Goal: Task Accomplishment & Management: Manage account settings

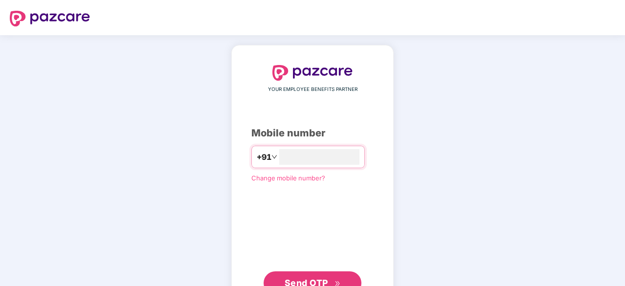
type input "**********"
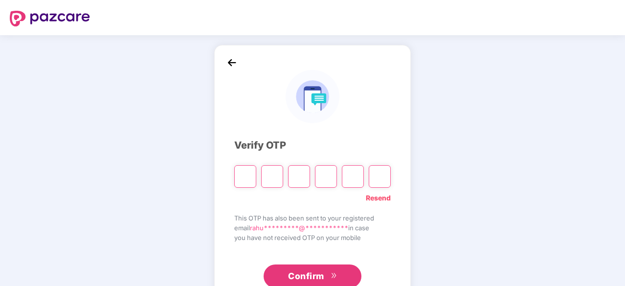
type input "*"
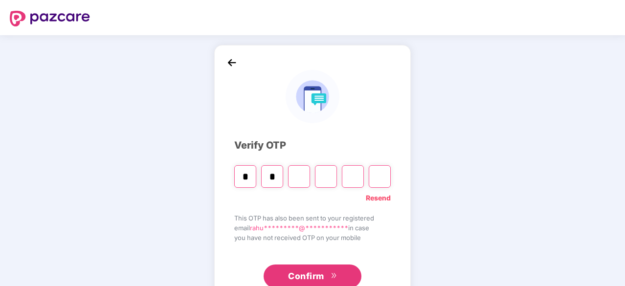
type input "*"
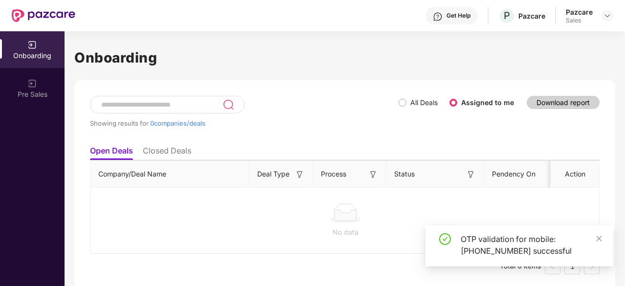
click at [601, 12] on div at bounding box center [607, 16] width 12 height 12
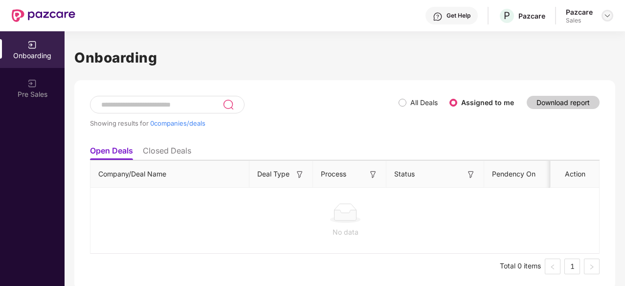
click at [607, 16] on img at bounding box center [607, 16] width 8 height 8
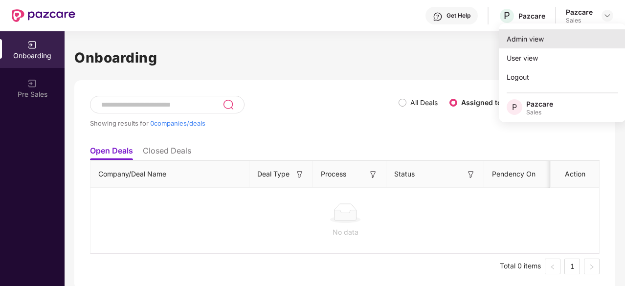
click at [535, 39] on div "Admin view" at bounding box center [562, 38] width 127 height 19
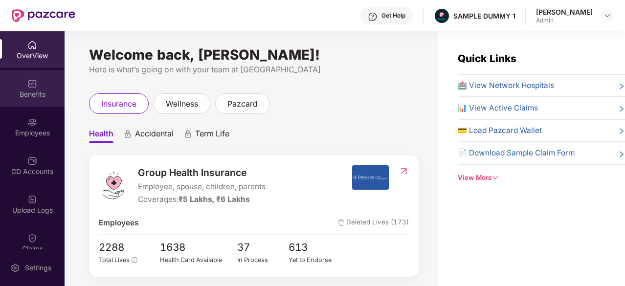
click at [31, 70] on div "Benefits" at bounding box center [32, 88] width 65 height 37
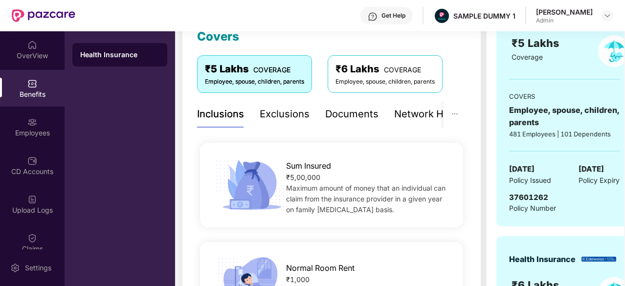
scroll to position [149, 0]
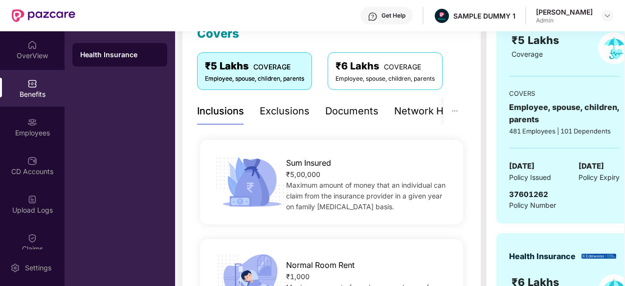
click at [283, 109] on div "Exclusions" at bounding box center [285, 111] width 50 height 15
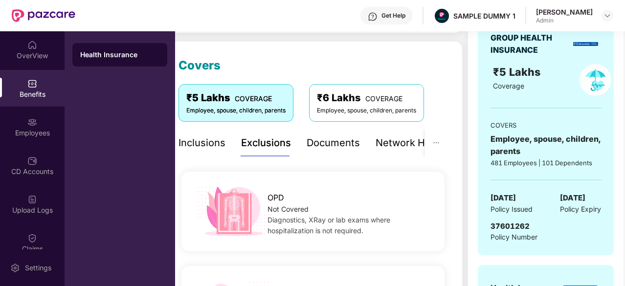
scroll to position [142, 0]
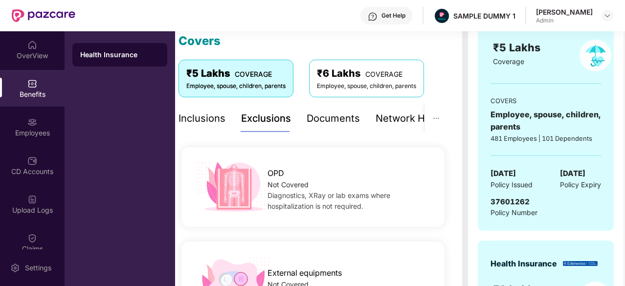
click at [380, 120] on div "Network Hospitals" at bounding box center [418, 118] width 86 height 15
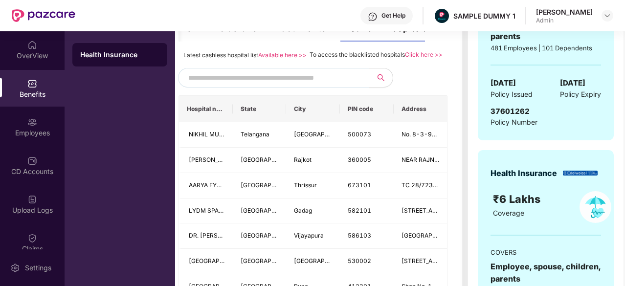
scroll to position [232, 0]
click at [282, 86] on input "text" at bounding box center [271, 78] width 167 height 15
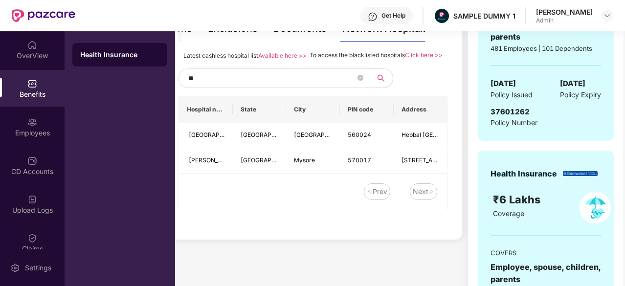
type input "*"
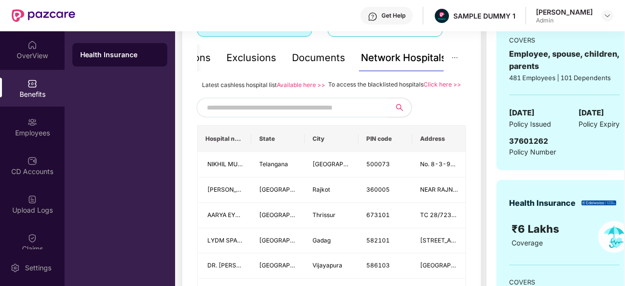
scroll to position [0, 19]
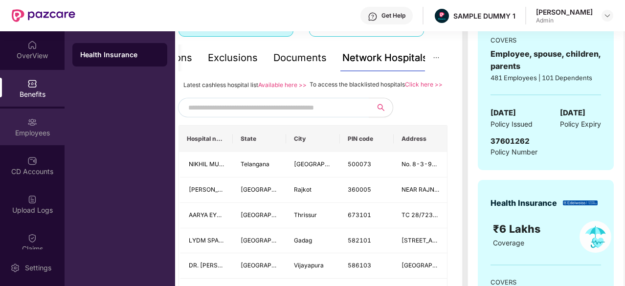
click at [25, 134] on div "Employees" at bounding box center [32, 133] width 65 height 10
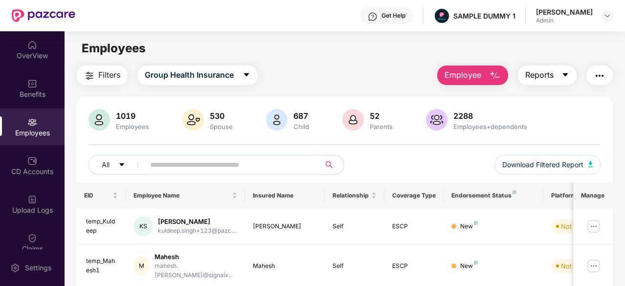
click at [563, 77] on icon "caret-down" at bounding box center [565, 75] width 8 height 8
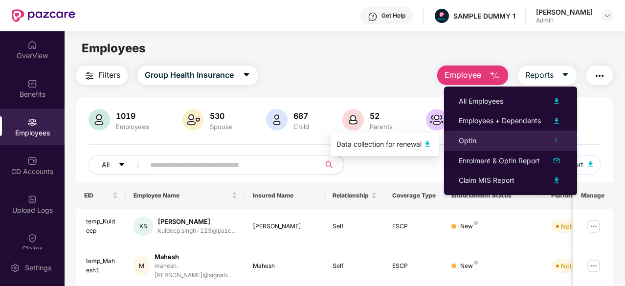
click at [504, 142] on div "Optin" at bounding box center [510, 140] width 133 height 21
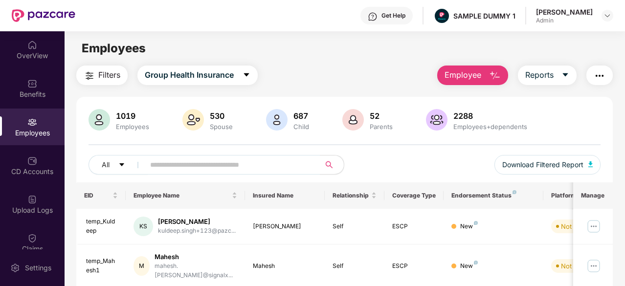
click at [511, 52] on div "Employees" at bounding box center [345, 48] width 560 height 19
click at [478, 73] on span "Employee" at bounding box center [462, 75] width 37 height 12
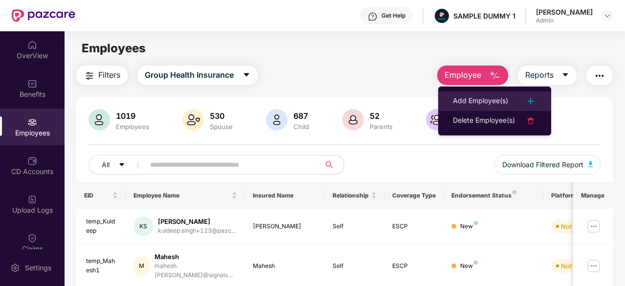
click at [480, 99] on div "Add Employee(s)" at bounding box center [480, 101] width 55 height 12
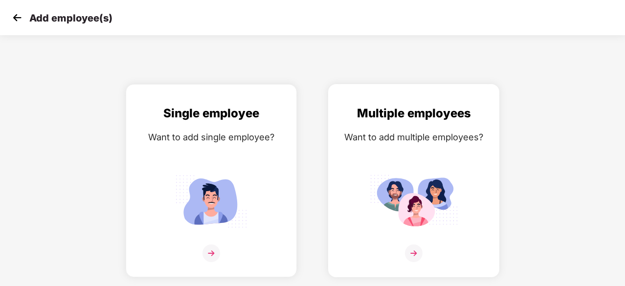
click at [386, 182] on img at bounding box center [413, 201] width 88 height 61
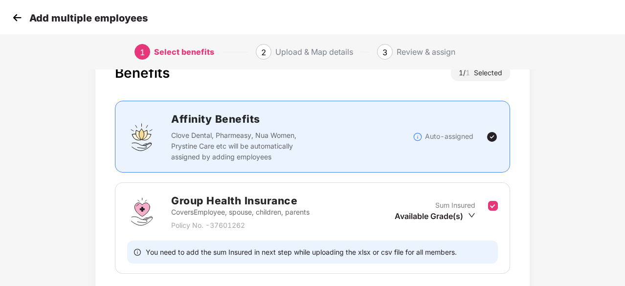
scroll to position [107, 0]
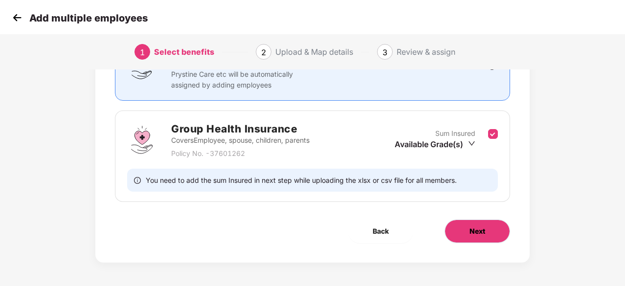
click at [458, 234] on button "Next" at bounding box center [476, 230] width 65 height 23
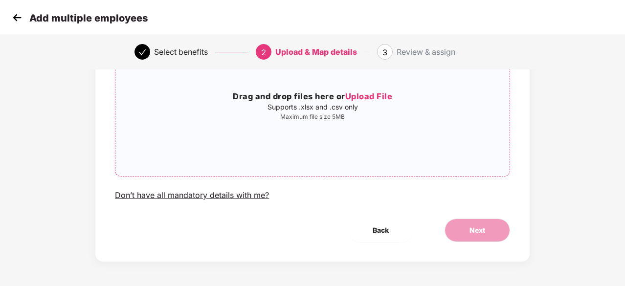
scroll to position [0, 0]
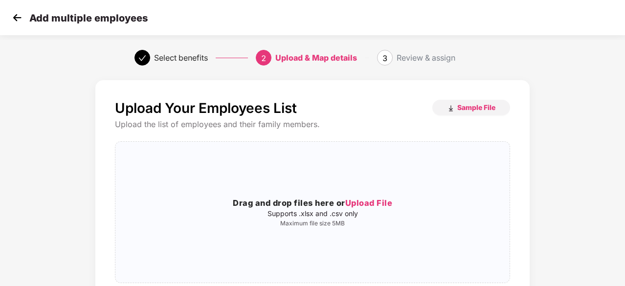
click at [20, 13] on img at bounding box center [17, 17] width 15 height 15
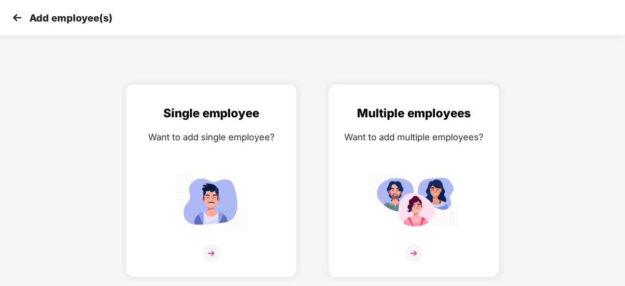
click at [16, 22] on img at bounding box center [17, 17] width 15 height 15
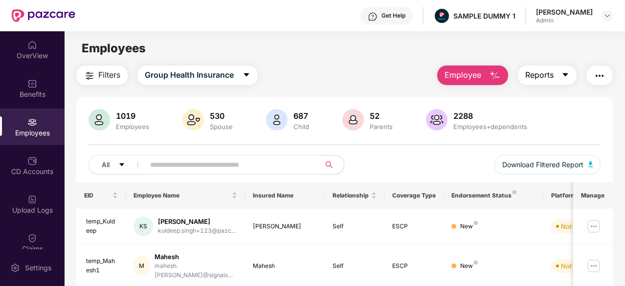
click at [563, 72] on icon "caret-down" at bounding box center [565, 75] width 8 height 8
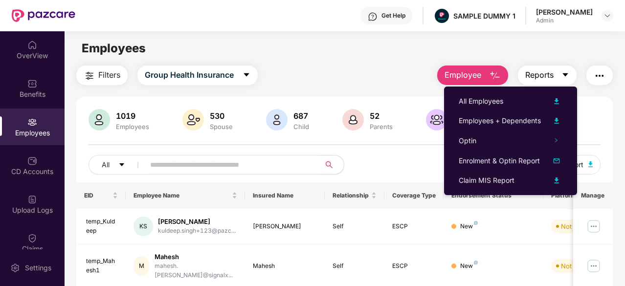
click at [563, 72] on icon "caret-down" at bounding box center [565, 75] width 8 height 8
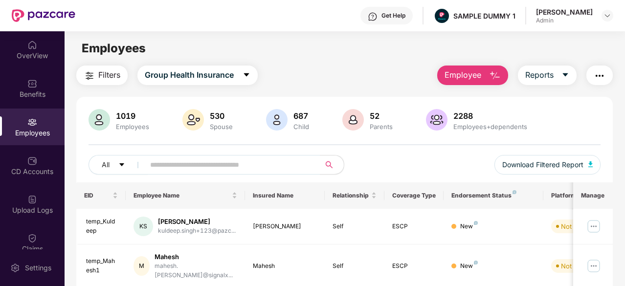
click at [605, 74] on img "button" at bounding box center [599, 76] width 12 height 12
click at [371, 51] on div "Employees" at bounding box center [345, 48] width 560 height 19
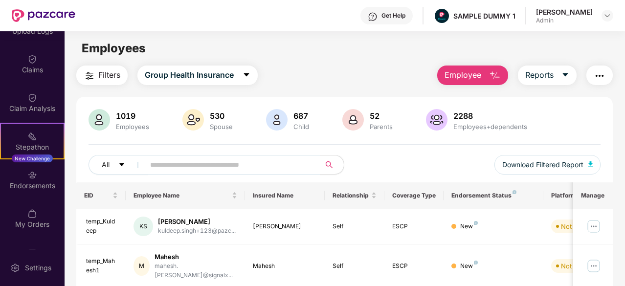
scroll to position [179, 0]
click at [31, 174] on img at bounding box center [32, 175] width 10 height 10
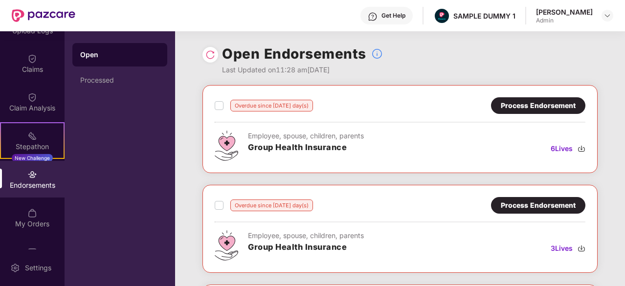
click at [533, 105] on div "Process Endorsement" at bounding box center [537, 105] width 75 height 11
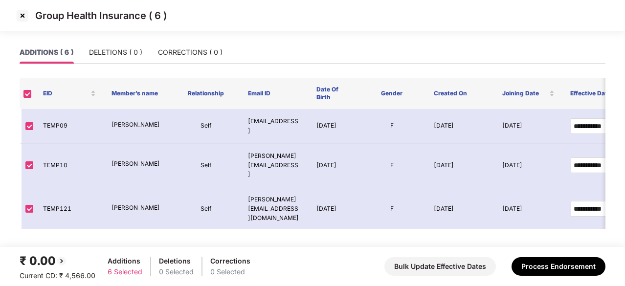
click at [23, 17] on img at bounding box center [23, 16] width 16 height 16
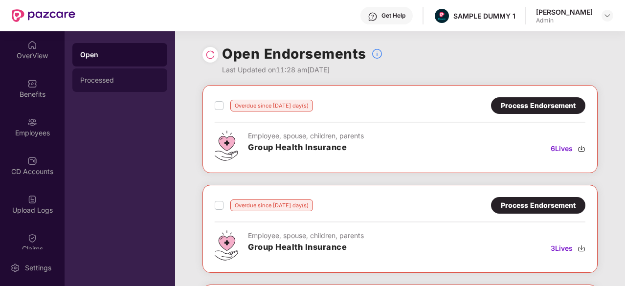
click at [102, 71] on div "Processed" at bounding box center [119, 79] width 95 height 23
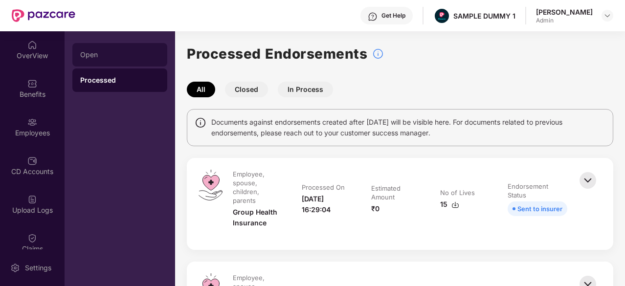
click at [116, 52] on div "Open" at bounding box center [119, 55] width 79 height 8
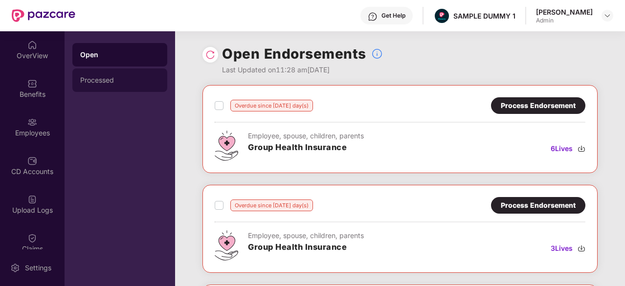
click at [104, 87] on div "Processed" at bounding box center [119, 79] width 95 height 23
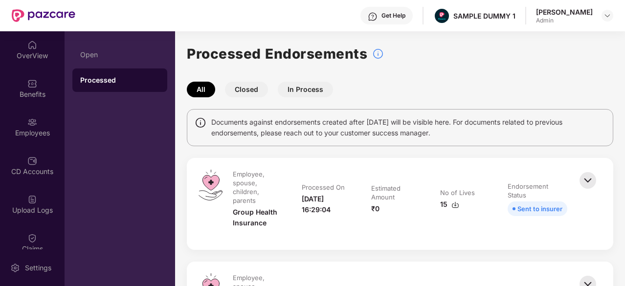
click at [250, 88] on button "Closed" at bounding box center [246, 90] width 43 height 16
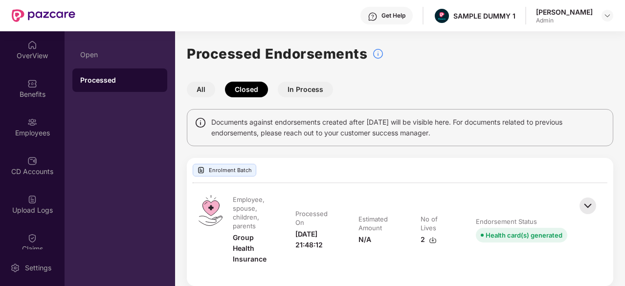
click at [202, 86] on button "All" at bounding box center [201, 90] width 28 height 16
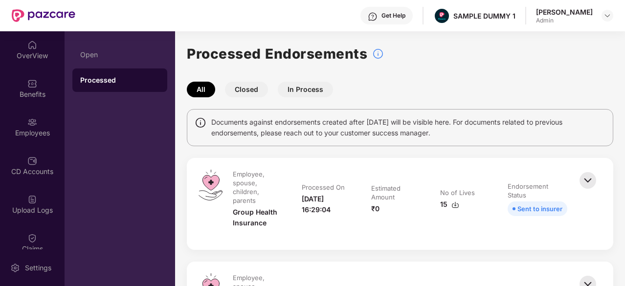
click at [300, 89] on button "In Process" at bounding box center [305, 90] width 55 height 16
click at [244, 92] on button "Closed" at bounding box center [246, 90] width 43 height 16
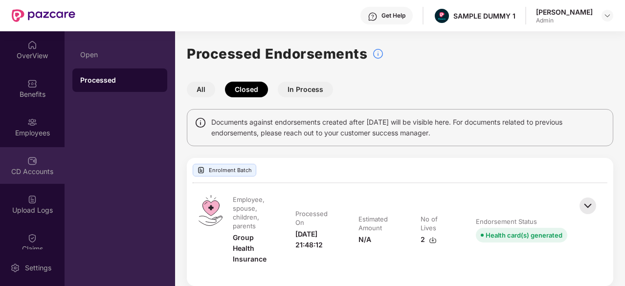
click at [32, 169] on div "CD Accounts" at bounding box center [32, 172] width 65 height 10
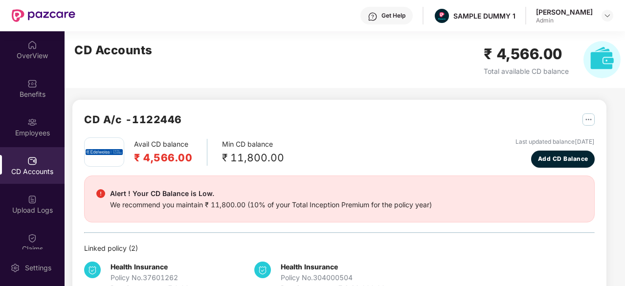
click at [254, 208] on div "We recommend you maintain ₹ 11,800.00 (10% of your Total Inception Premium for …" at bounding box center [271, 204] width 322 height 11
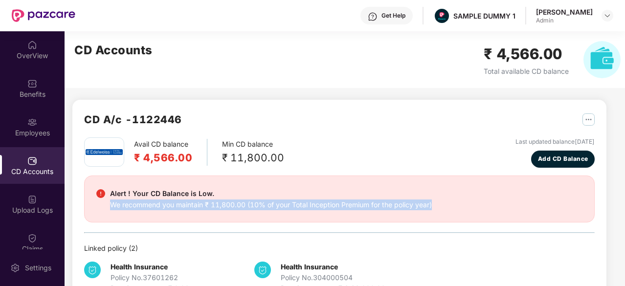
click at [254, 208] on div "We recommend you maintain ₹ 11,800.00 (10% of your Total Inception Premium for …" at bounding box center [271, 204] width 322 height 11
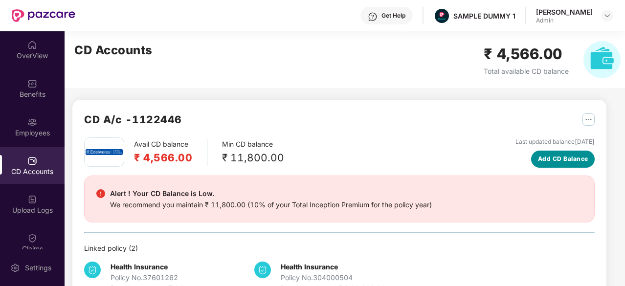
click at [549, 160] on span "Add CD Balance" at bounding box center [563, 158] width 50 height 9
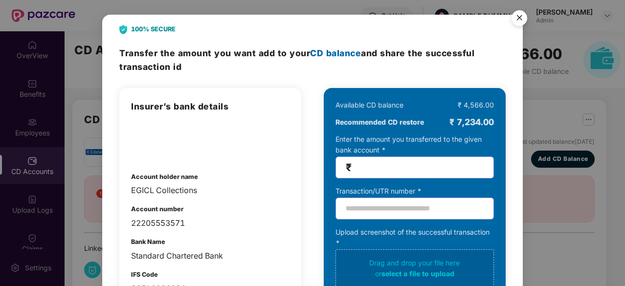
click at [515, 19] on img "Close" at bounding box center [518, 19] width 27 height 27
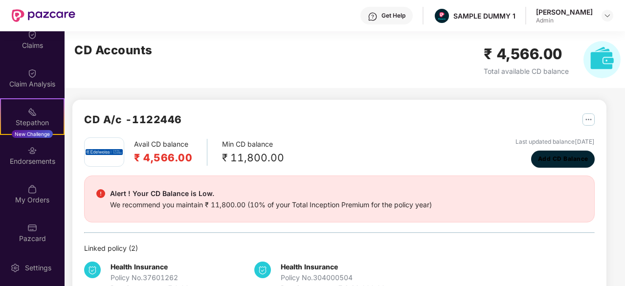
scroll to position [206, 0]
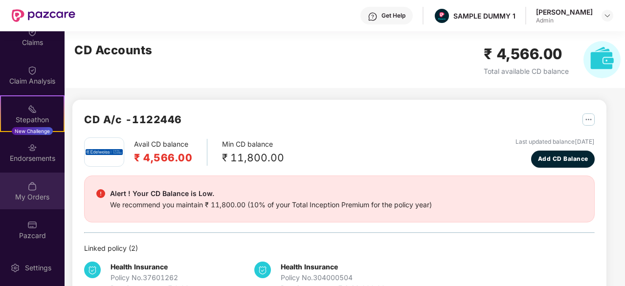
click at [30, 192] on div "My Orders" at bounding box center [32, 197] width 65 height 10
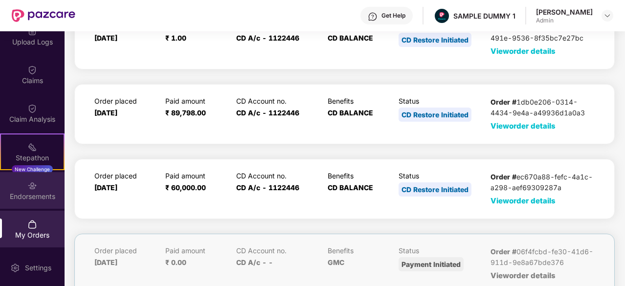
scroll to position [165, 0]
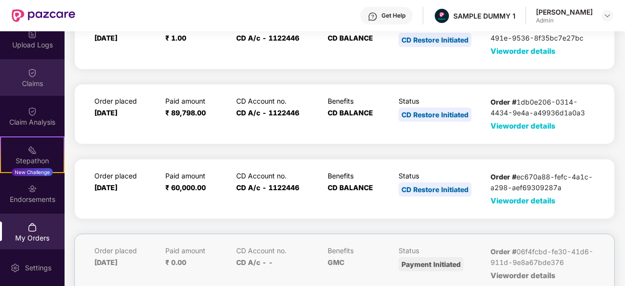
click at [24, 73] on div "Claims" at bounding box center [32, 77] width 65 height 37
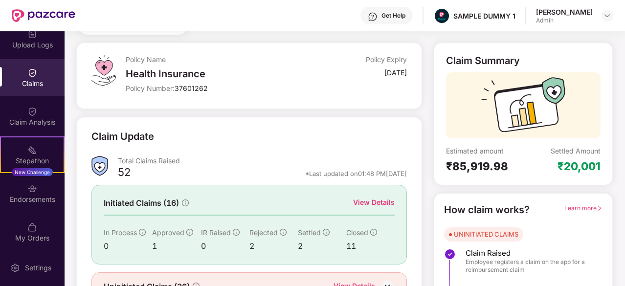
scroll to position [96, 0]
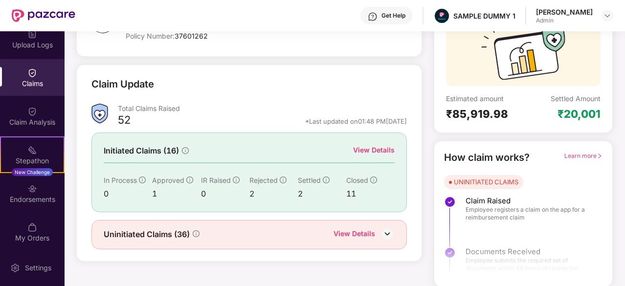
click at [378, 235] on div "View Details" at bounding box center [363, 234] width 61 height 13
click at [387, 230] on img at bounding box center [387, 233] width 15 height 15
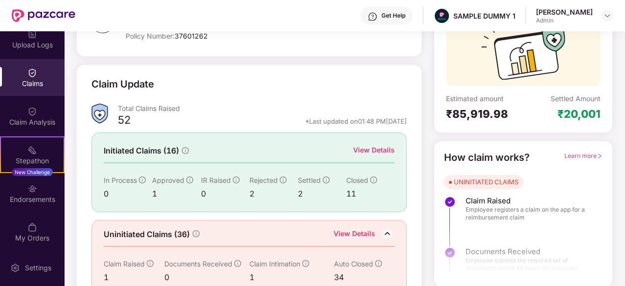
scroll to position [111, 0]
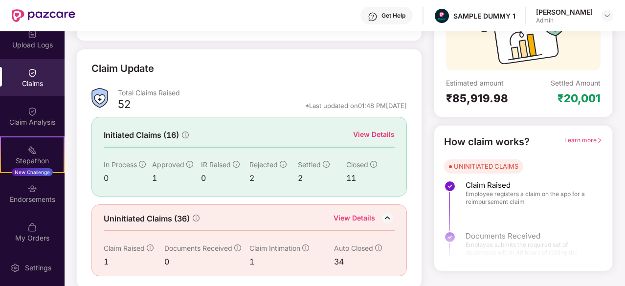
click at [368, 130] on div "View Details" at bounding box center [374, 134] width 42 height 11
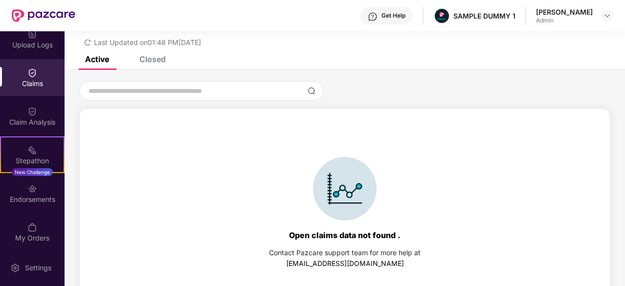
scroll to position [42, 0]
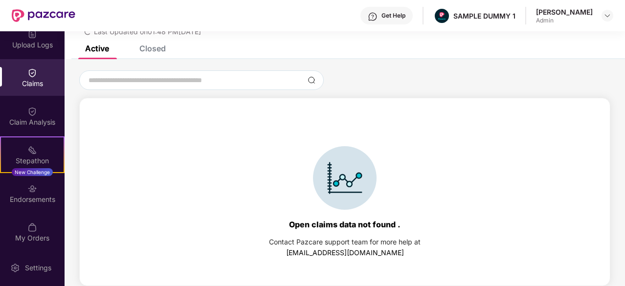
click at [152, 49] on div "Closed" at bounding box center [152, 48] width 26 height 10
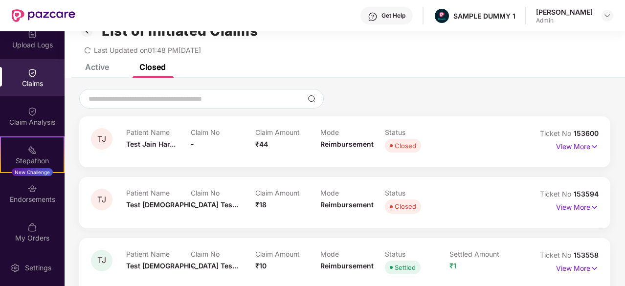
scroll to position [0, 0]
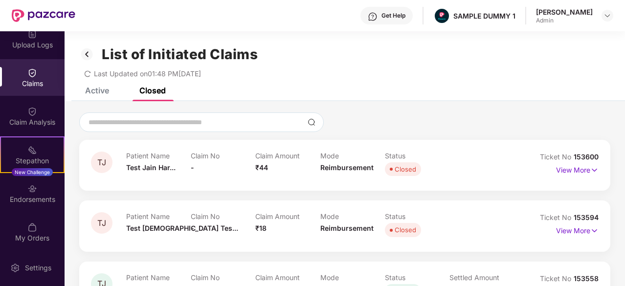
click at [87, 59] on img at bounding box center [87, 54] width 16 height 17
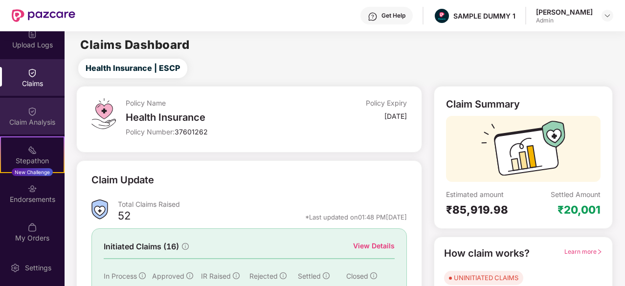
click at [27, 116] on div "Claim Analysis" at bounding box center [32, 116] width 65 height 37
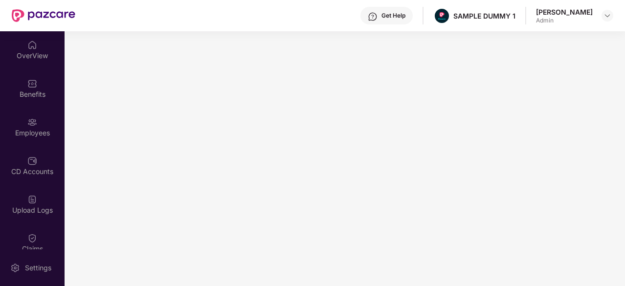
click at [53, 13] on img at bounding box center [44, 15] width 64 height 13
click at [24, 45] on div "OverView" at bounding box center [32, 49] width 65 height 37
